Goal: Transaction & Acquisition: Purchase product/service

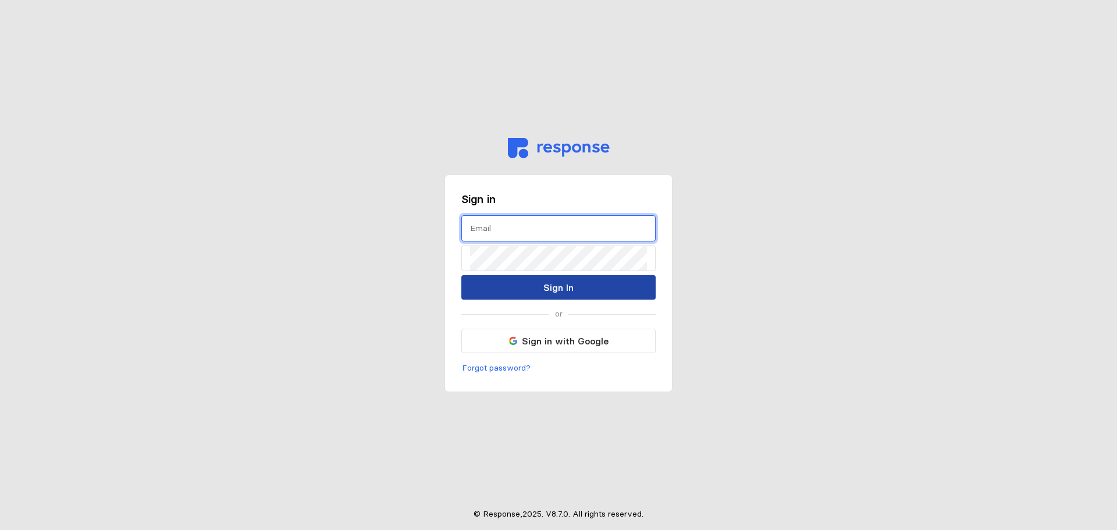
type input "[PERSON_NAME][EMAIL_ADDRESS][PERSON_NAME][DOMAIN_NAME]"
click at [547, 287] on p "Sign In" at bounding box center [558, 287] width 30 height 15
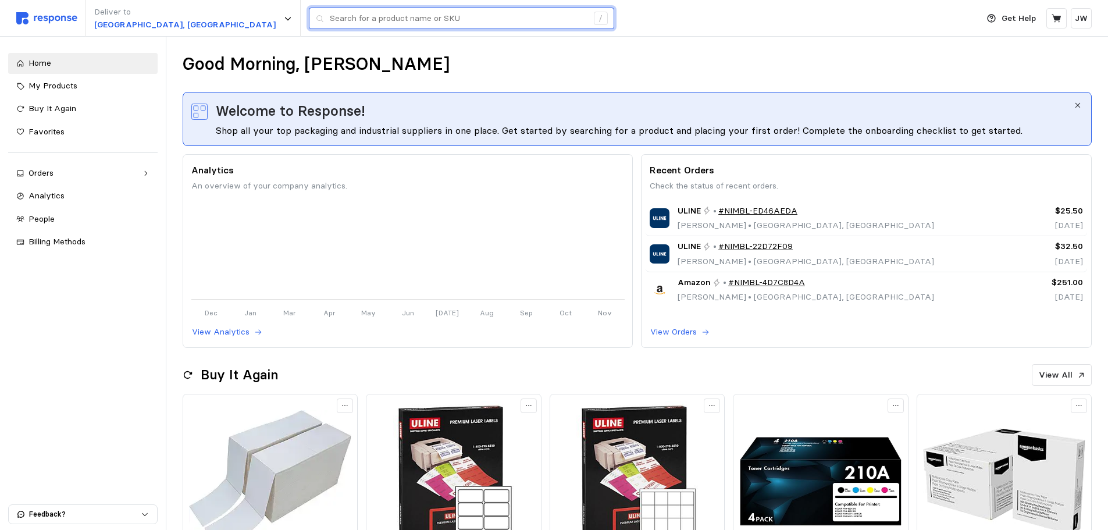
click at [330, 20] on input "text" at bounding box center [459, 18] width 258 height 21
paste input "[URL][DOMAIN_NAME]"
type input "[URL][DOMAIN_NAME]"
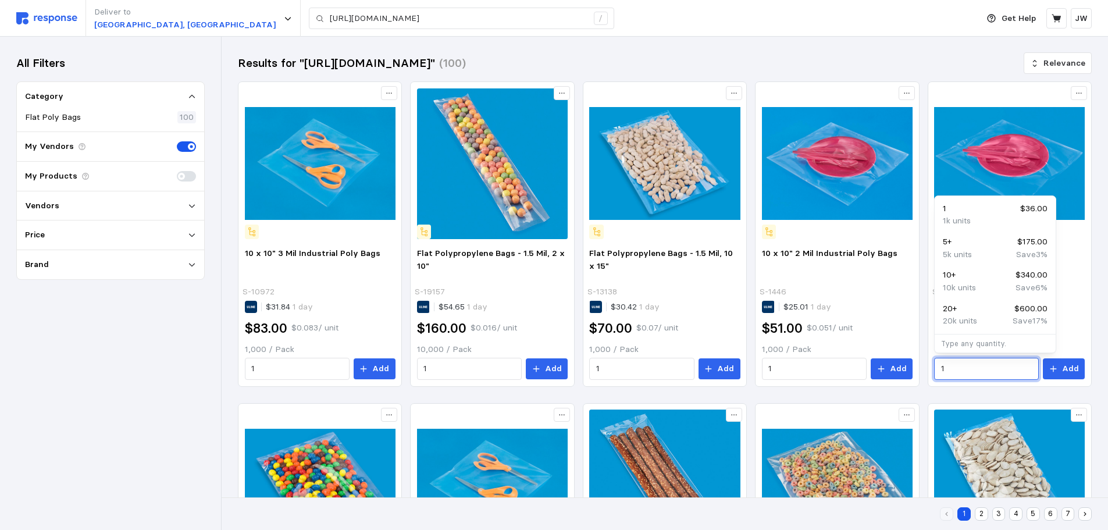
drag, startPoint x: 978, startPoint y: 368, endPoint x: 926, endPoint y: 355, distance: 53.9
click at [933, 363] on div "10 x 10" 1 Mil Poly Bags S-10887 $25.05 1 day $36.00 $0.036 / unit 1,000 / Pack…" at bounding box center [1009, 313] width 159 height 141
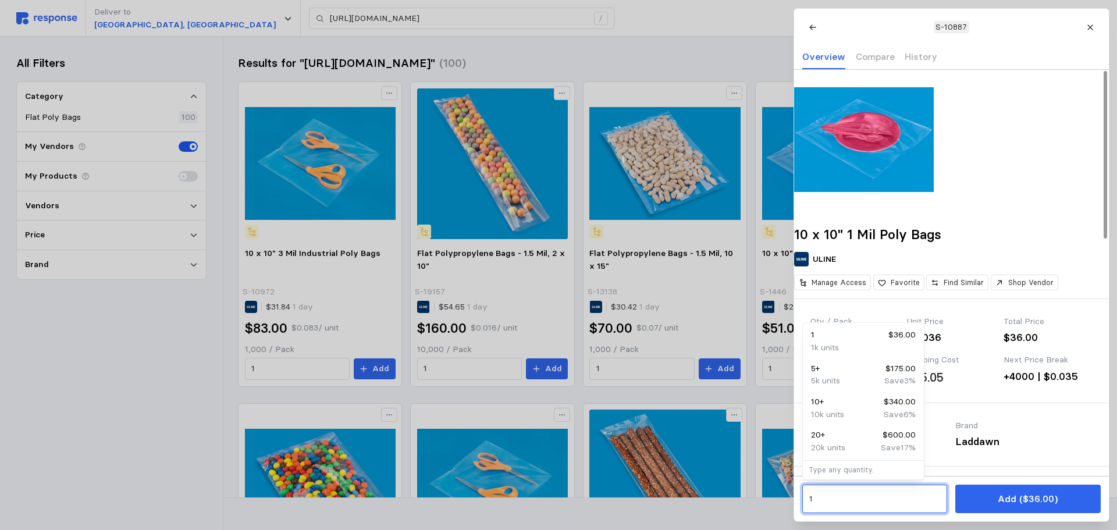
drag, startPoint x: 780, startPoint y: 498, endPoint x: 758, endPoint y: 494, distance: 23.1
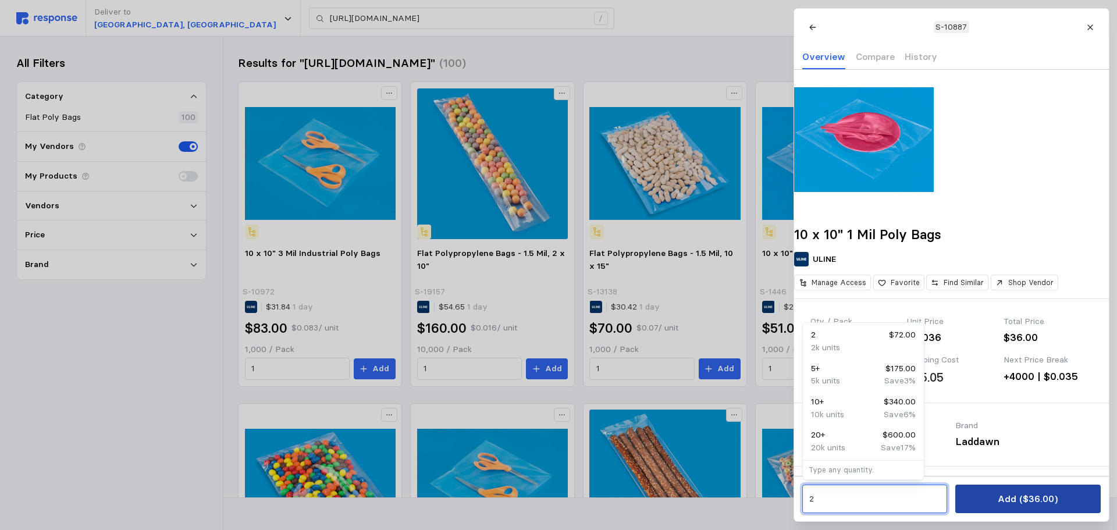
type input "2"
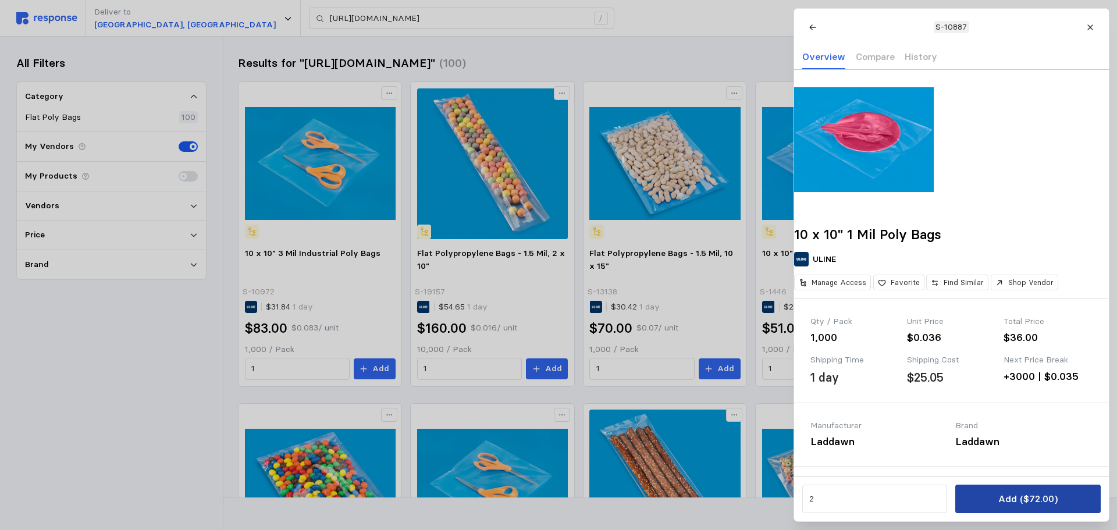
click at [1025, 495] on p "Add ($72.00)" at bounding box center [1027, 499] width 59 height 15
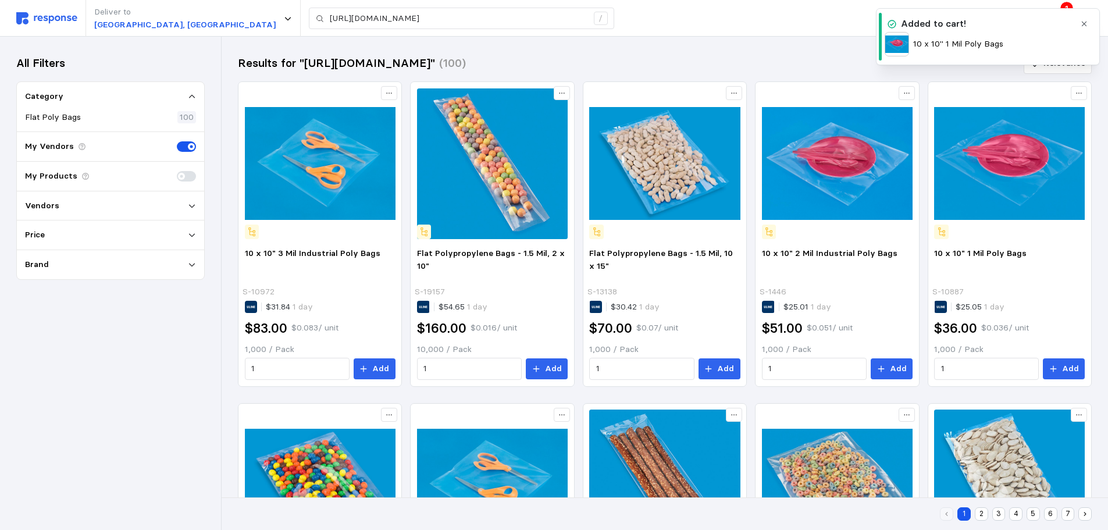
click at [966, 37] on div "10 x 10" 1 Mil Poly Bags" at bounding box center [980, 44] width 190 height 24
click at [1083, 23] on icon "button" at bounding box center [1084, 24] width 5 height 5
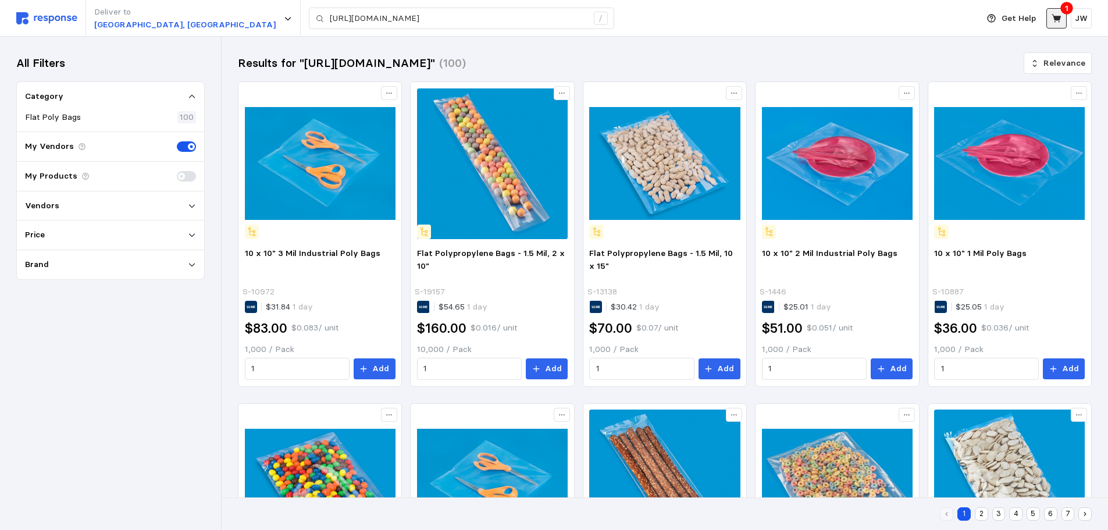
click at [1059, 17] on icon at bounding box center [1056, 18] width 9 height 8
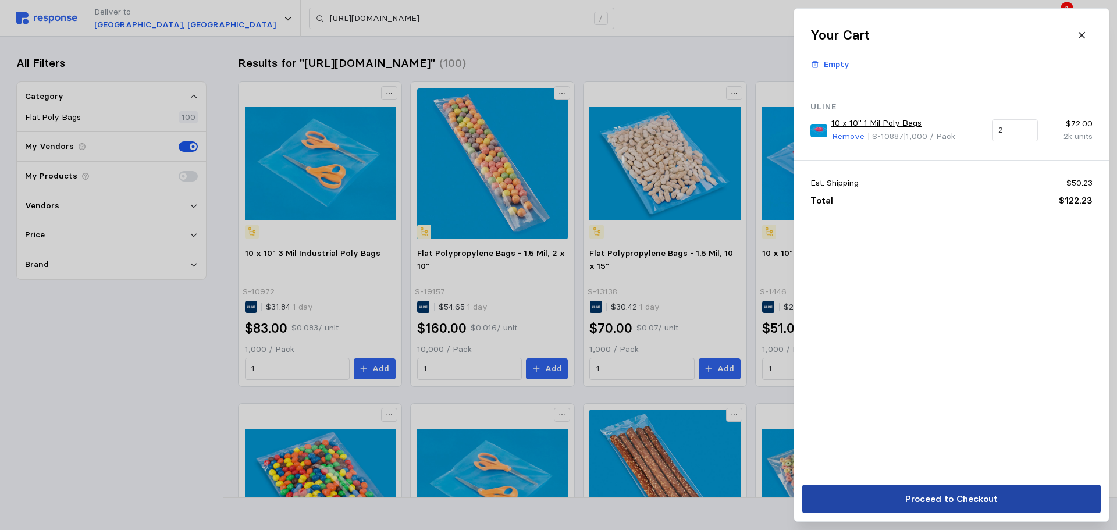
click at [948, 504] on p "Proceed to Checkout" at bounding box center [951, 499] width 93 height 15
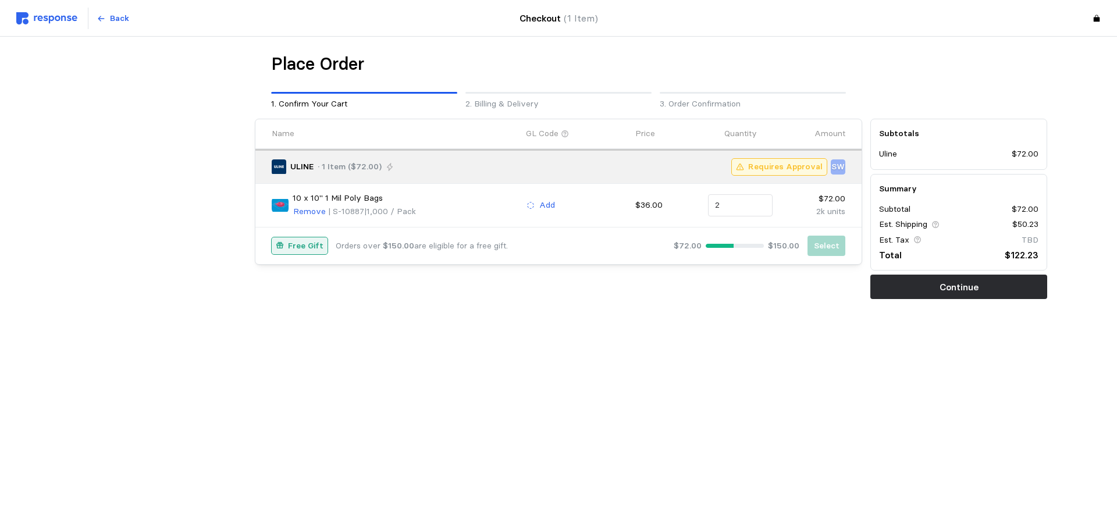
click at [933, 388] on main "Place Order 1. Confirm Your Cart 2. Billing & Delivery 3. Order Confirmation Na…" at bounding box center [558, 265] width 1117 height 530
click at [577, 369] on main "Place Order 1. Confirm Your Cart 2. Billing & Delivery 3. Order Confirmation Na…" at bounding box center [558, 265] width 1117 height 530
click at [837, 408] on main "Place Order 1. Confirm Your Cart 2. Billing & Delivery 3. Order Confirmation Na…" at bounding box center [558, 265] width 1117 height 530
